Goal: Task Accomplishment & Management: Understand process/instructions

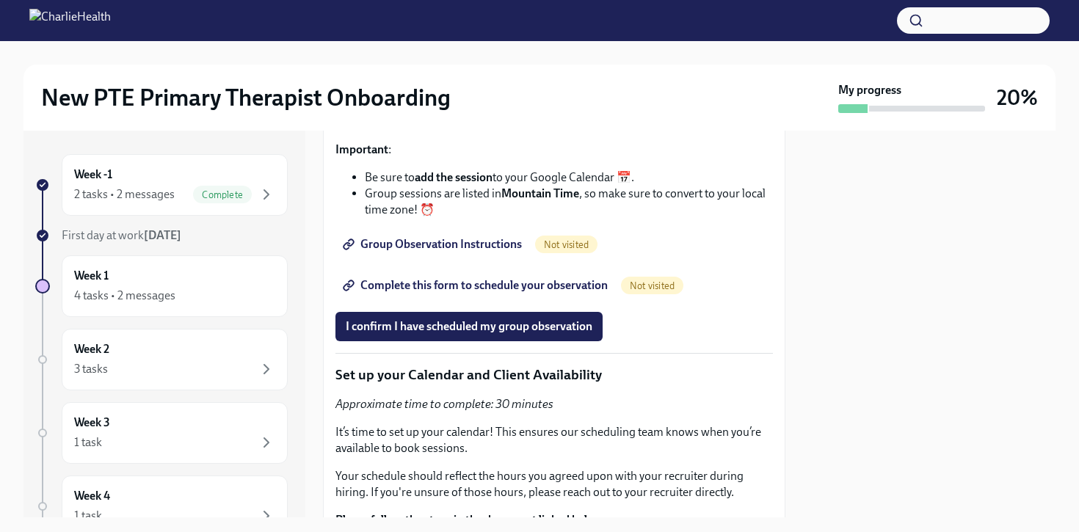
scroll to position [3076, 0]
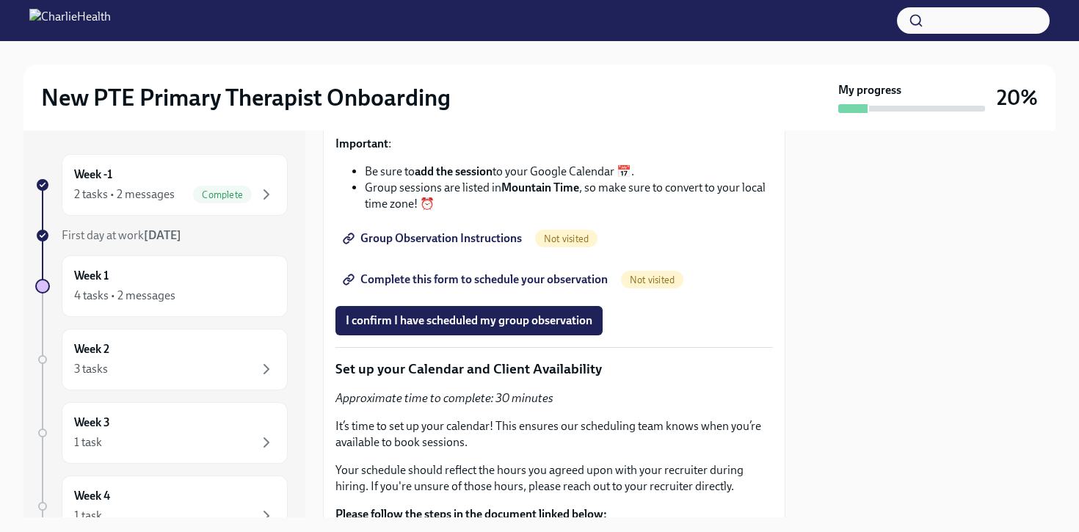
click at [639, 285] on span "Not visited" at bounding box center [652, 279] width 62 height 11
click at [564, 287] on span "Complete this form to schedule your observation" at bounding box center [477, 279] width 262 height 15
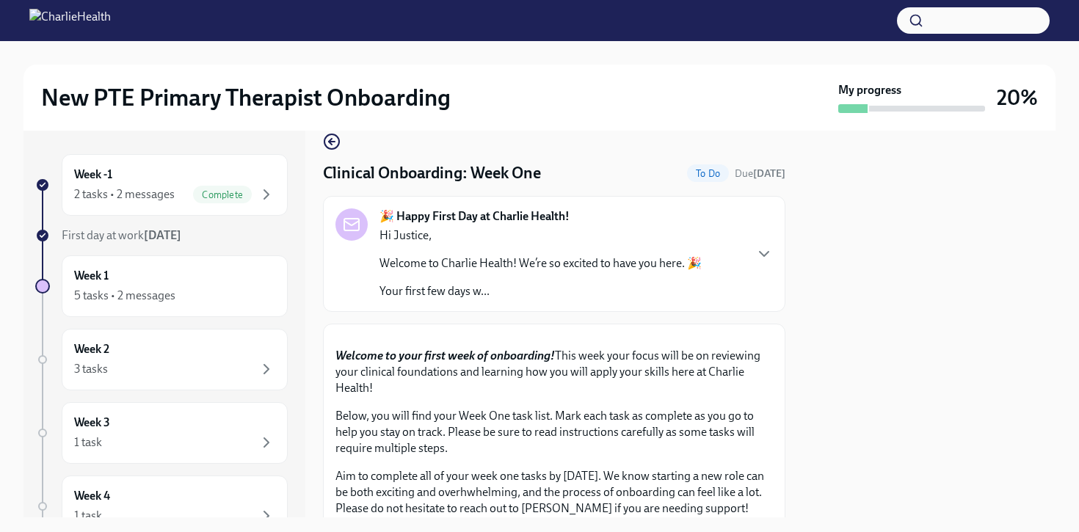
scroll to position [27, 0]
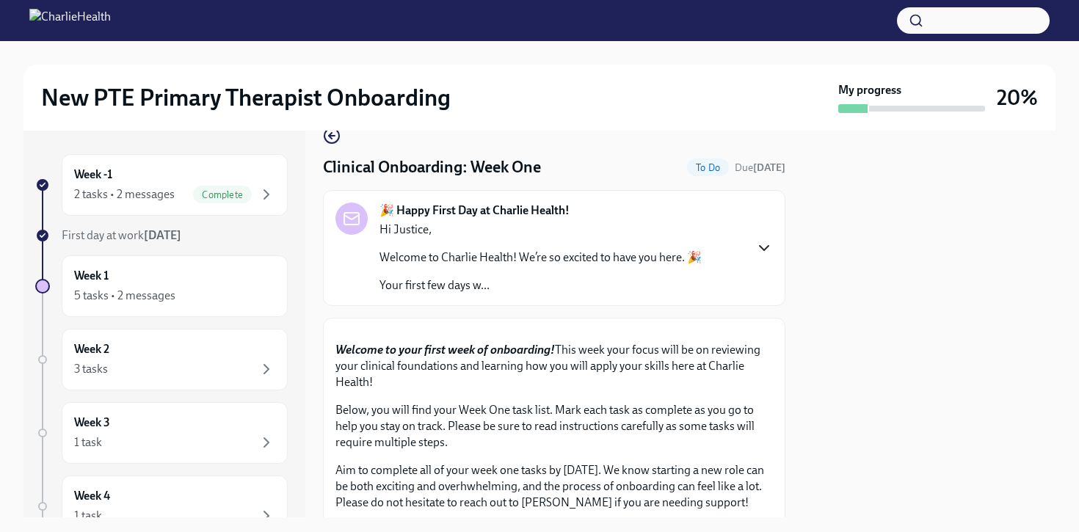
click at [764, 252] on icon "button" at bounding box center [764, 248] width 18 height 18
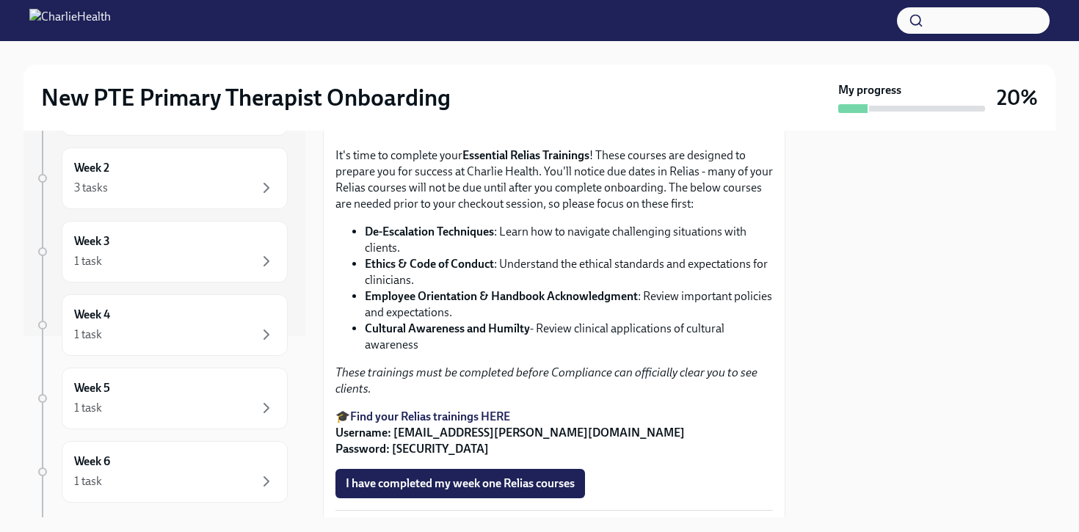
scroll to position [0, 0]
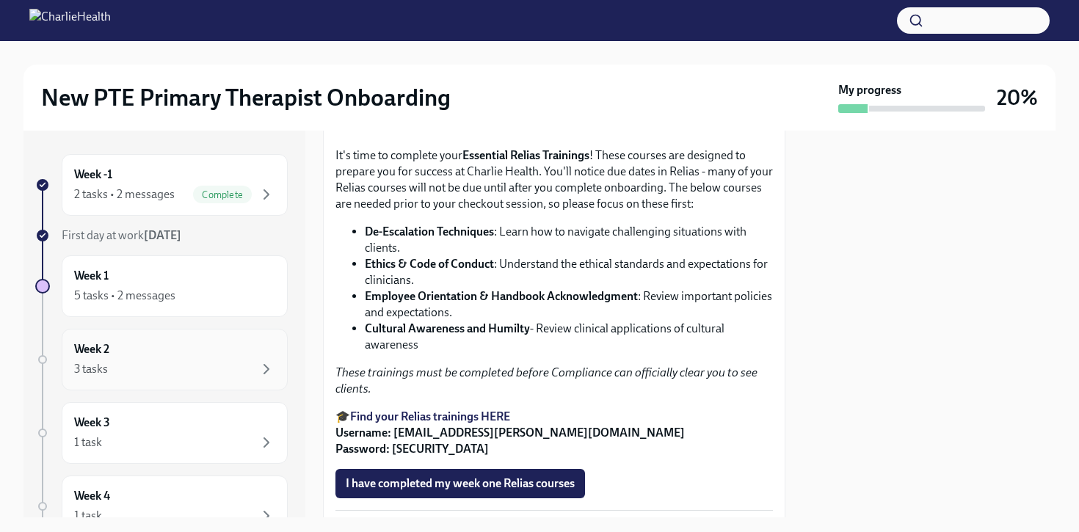
click at [177, 348] on div "Week 2 3 tasks" at bounding box center [174, 359] width 201 height 37
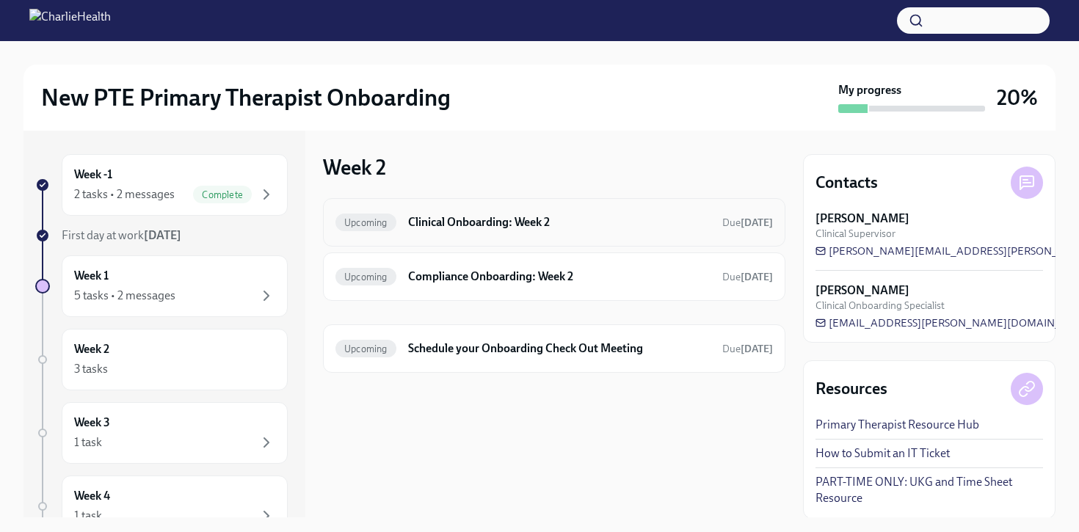
click at [431, 226] on h6 "Clinical Onboarding: Week 2" at bounding box center [559, 222] width 302 height 16
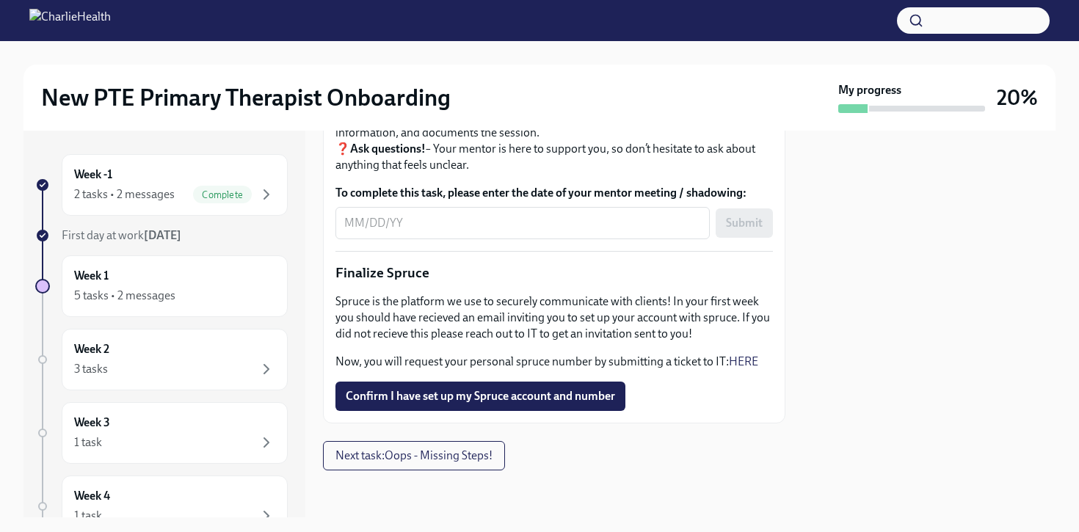
scroll to position [1792, 0]
click at [197, 420] on div "Week 3 1 task" at bounding box center [174, 433] width 201 height 37
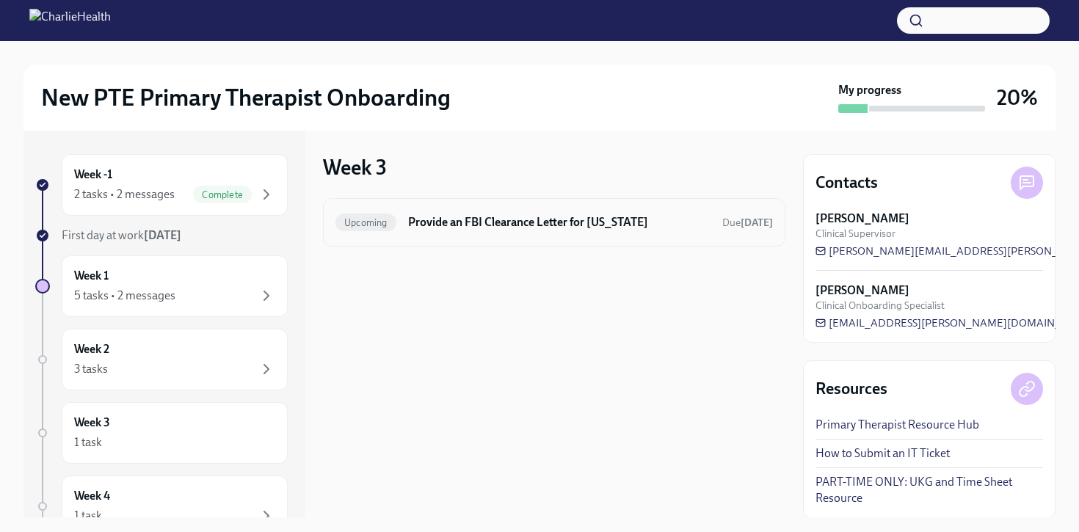
click at [527, 223] on h6 "Provide an FBI Clearance Letter for [US_STATE]" at bounding box center [559, 222] width 302 height 16
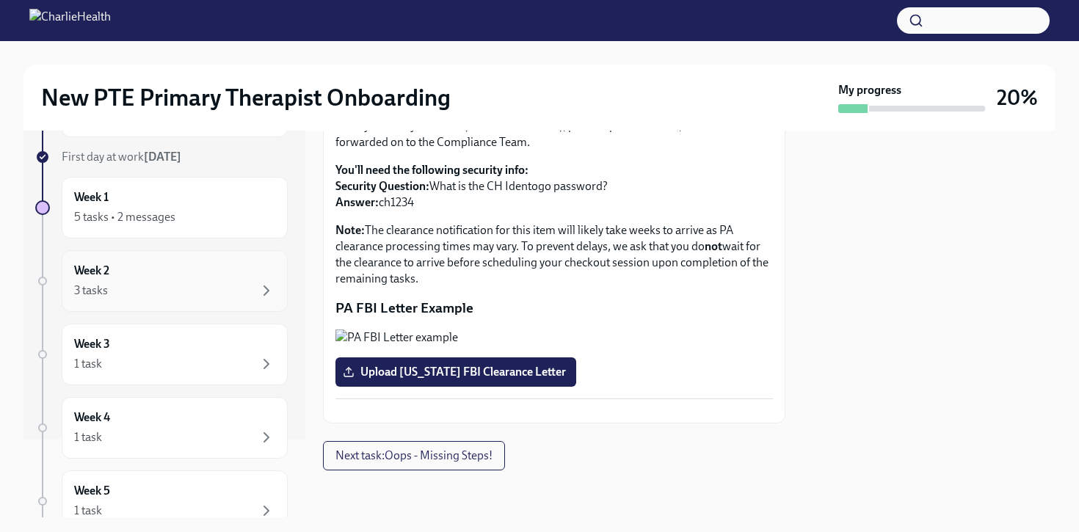
scroll to position [79, 0]
click at [178, 367] on div "1 task" at bounding box center [174, 363] width 201 height 18
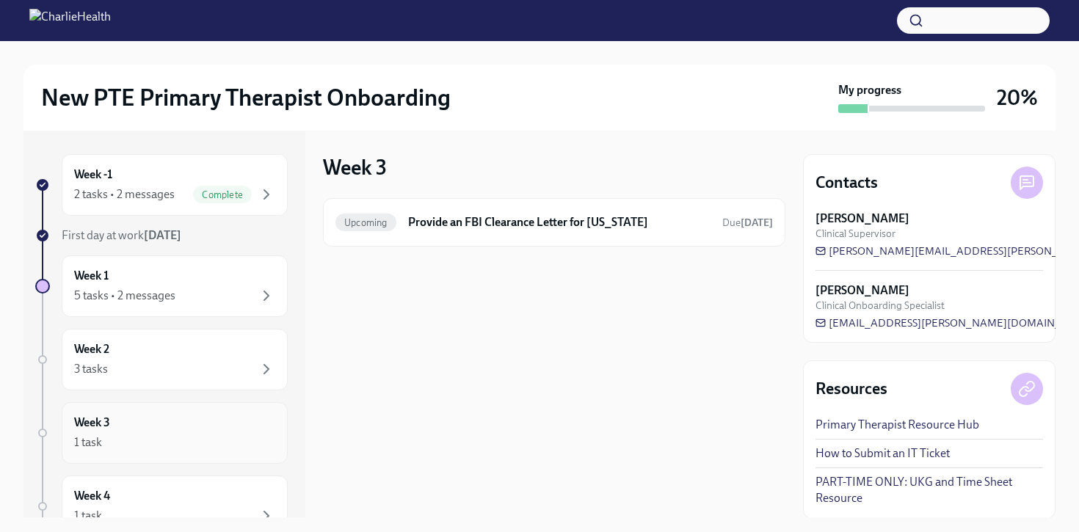
click at [196, 430] on div "Week 3 1 task" at bounding box center [174, 433] width 201 height 37
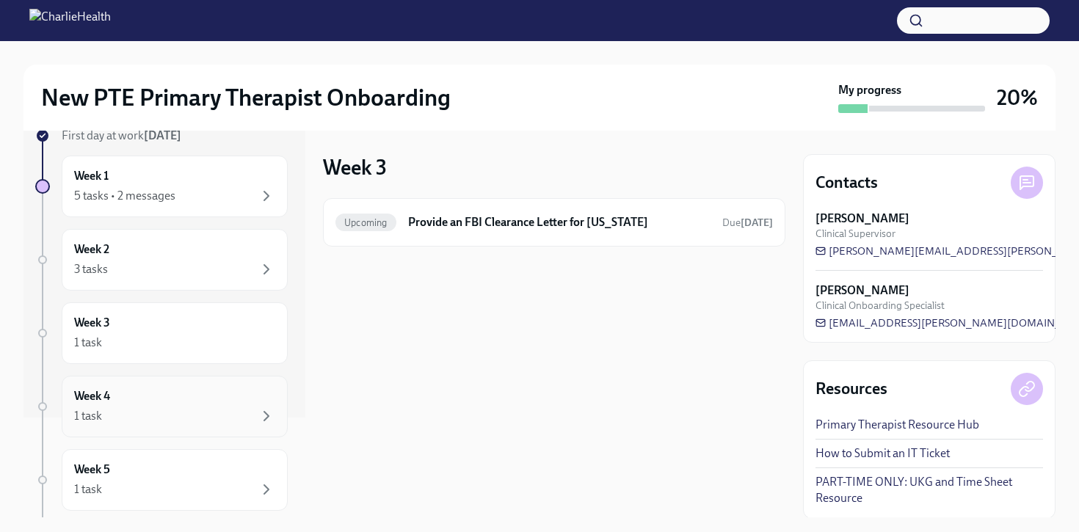
scroll to position [111, 0]
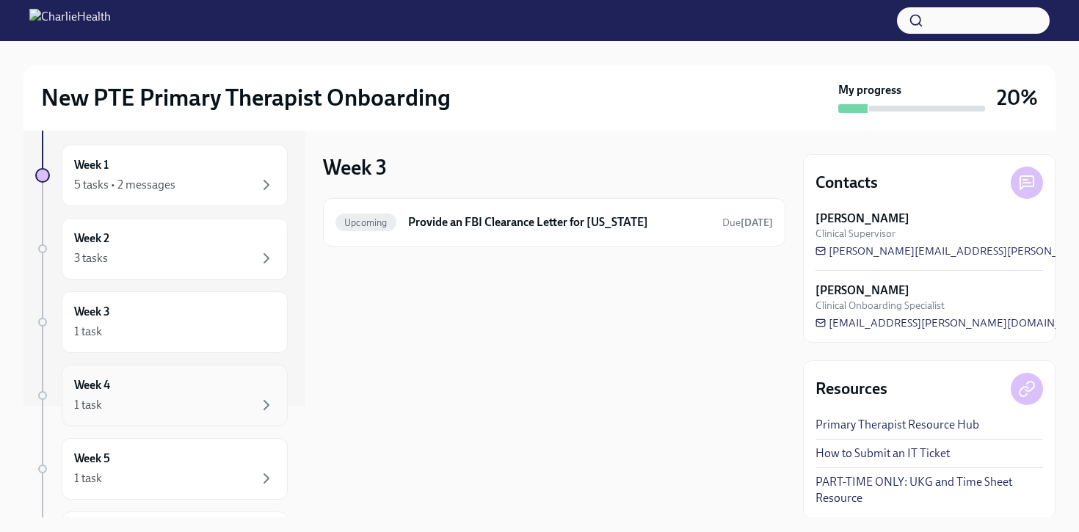
click at [205, 399] on div "1 task" at bounding box center [174, 405] width 201 height 18
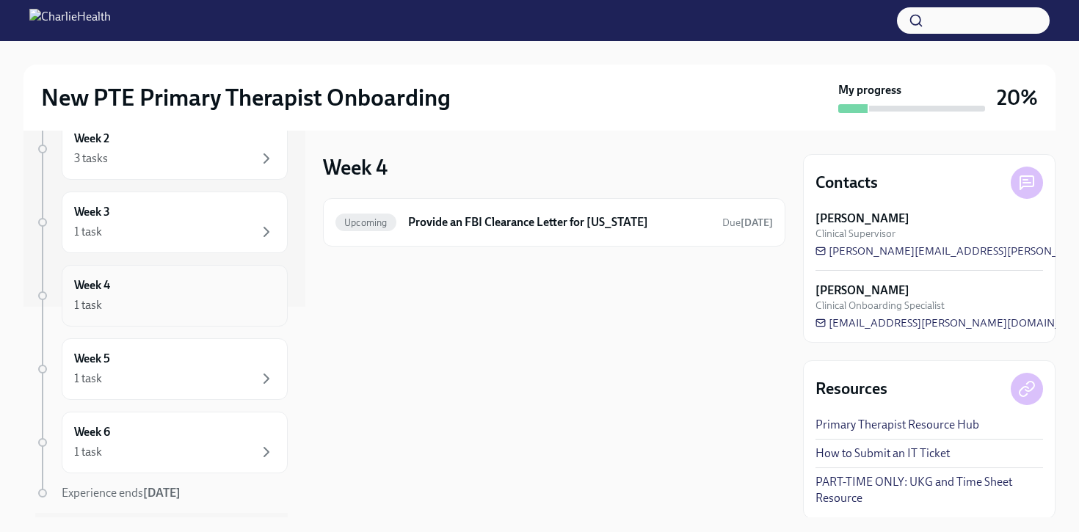
scroll to position [224, 0]
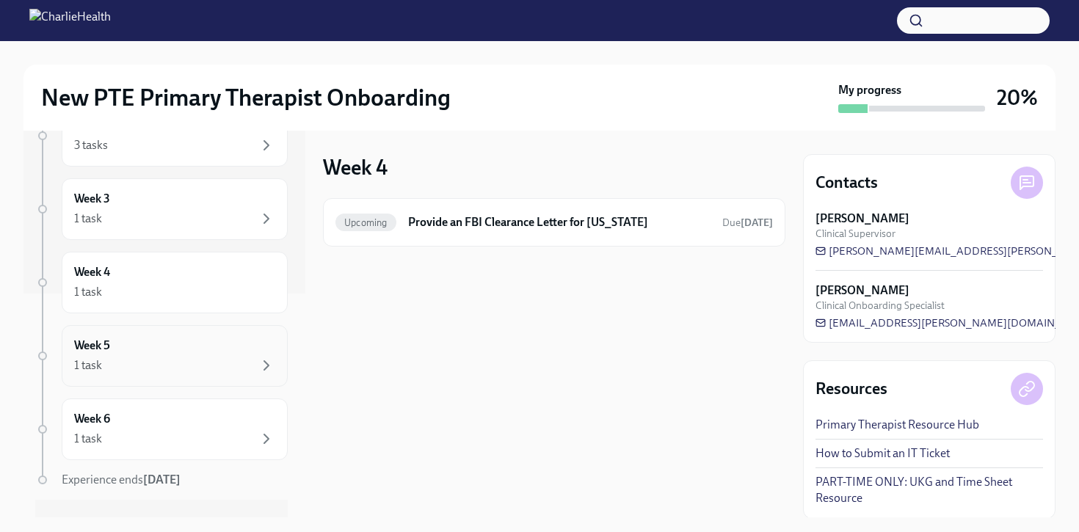
click at [180, 375] on div "Week 5 1 task" at bounding box center [175, 356] width 226 height 62
click at [196, 414] on div "Week 6 1 task" at bounding box center [174, 429] width 201 height 37
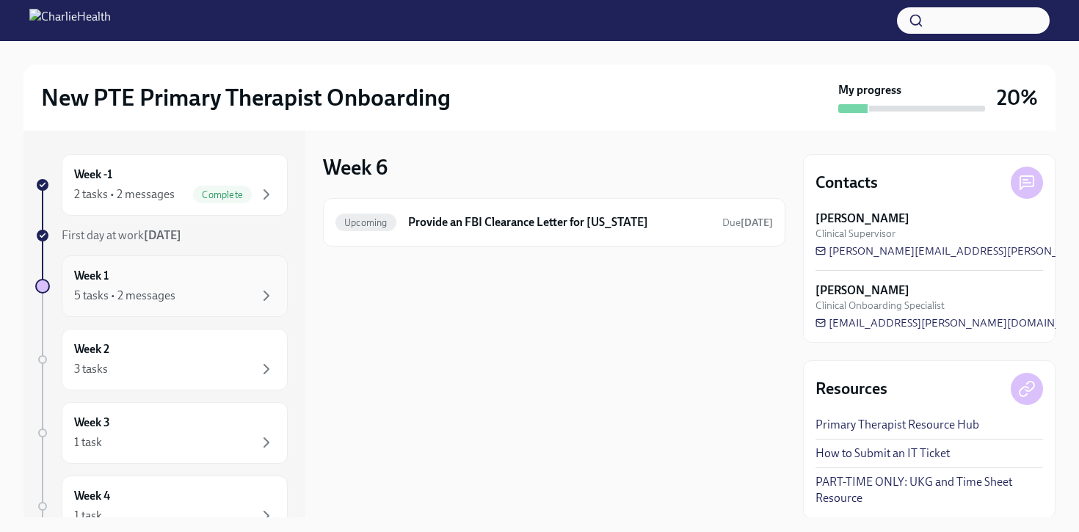
click at [184, 294] on div "5 tasks • 2 messages" at bounding box center [174, 296] width 201 height 18
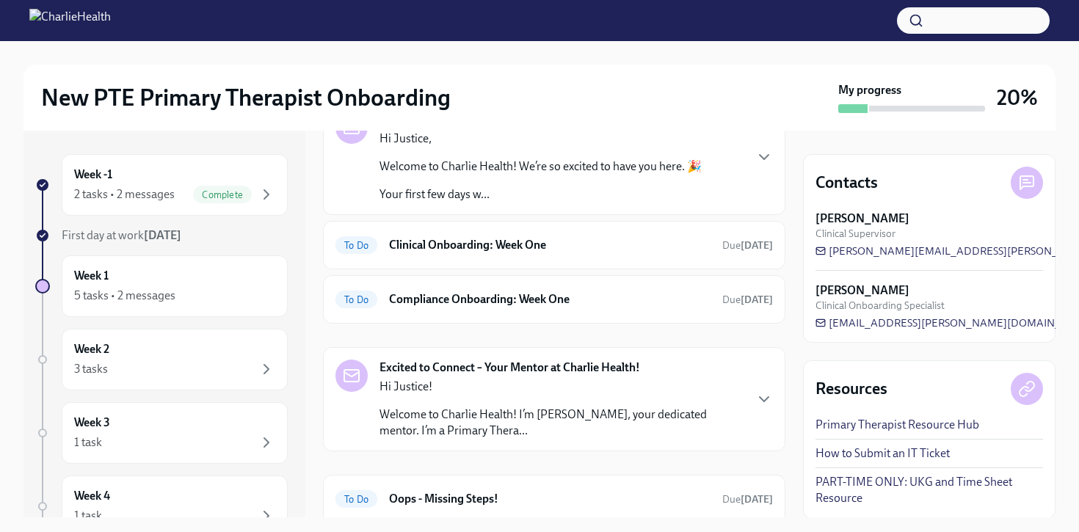
scroll to position [121, 0]
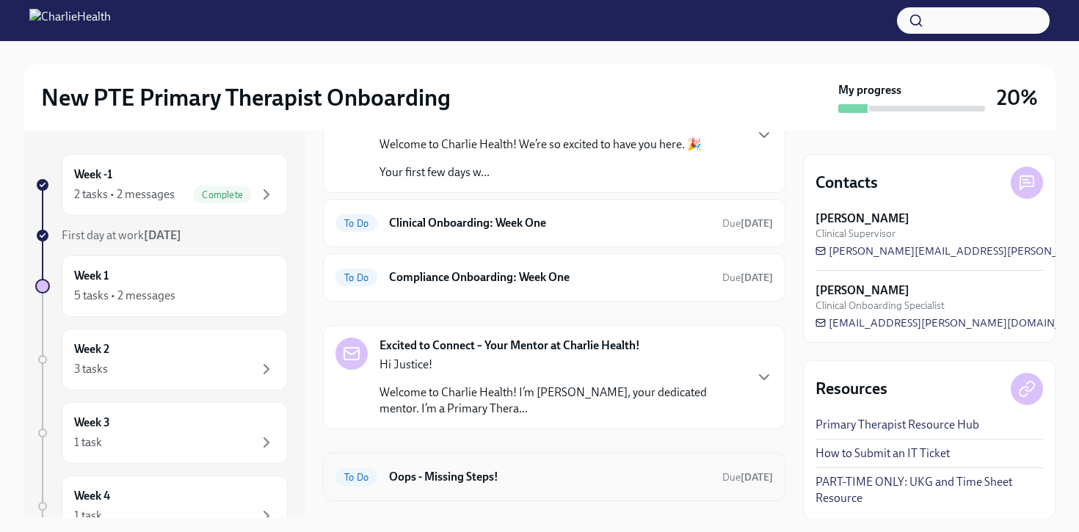
click at [577, 476] on h6 "Oops - Missing Steps!" at bounding box center [549, 477] width 321 height 16
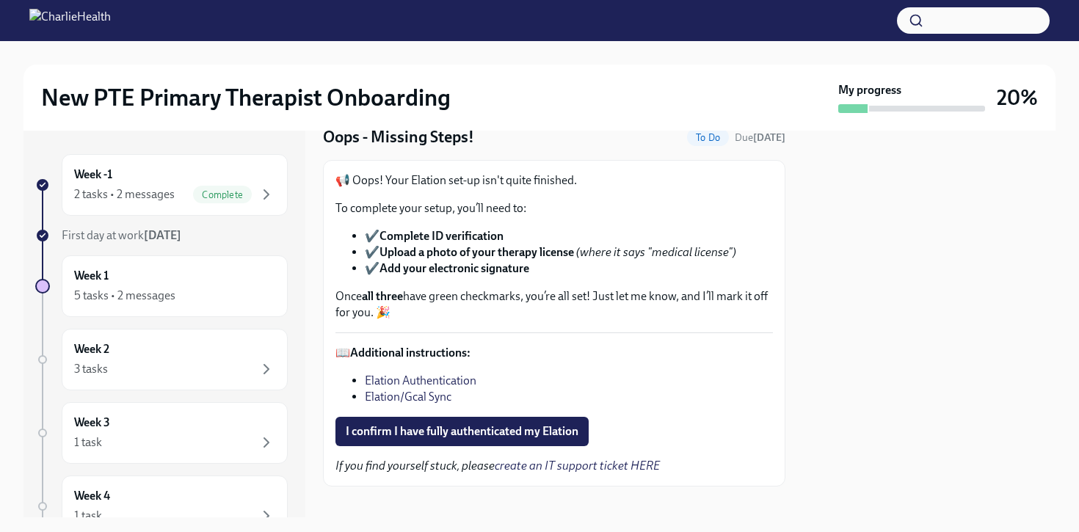
scroll to position [73, 0]
